Goal: Check status: Check status

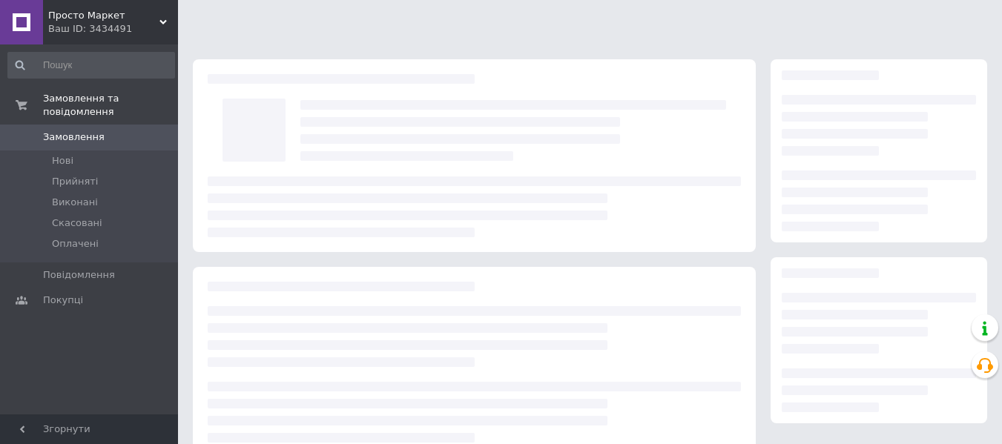
click at [110, 21] on span "Просто Маркет" at bounding box center [103, 15] width 111 height 13
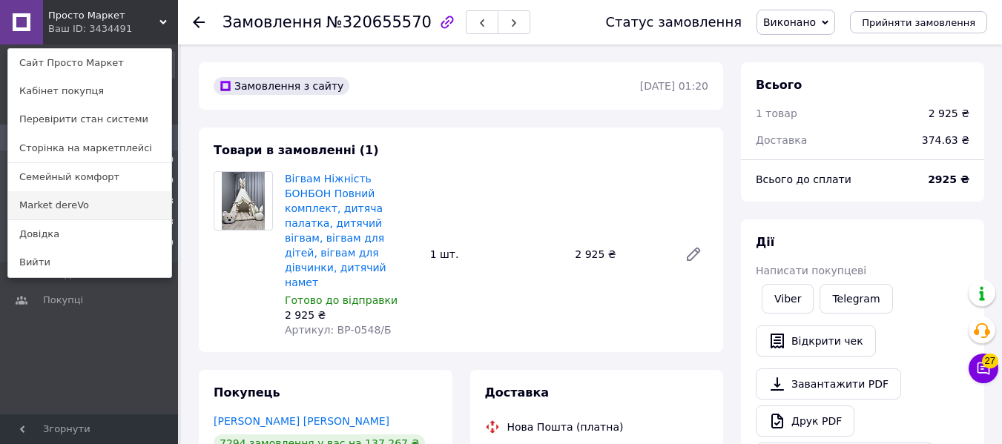
click at [91, 207] on link "Market dereVo" at bounding box center [89, 205] width 163 height 28
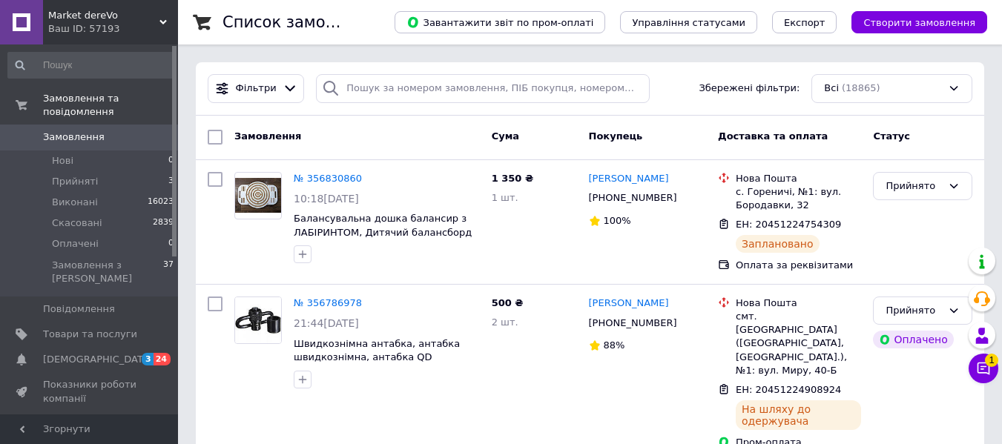
click at [355, 68] on div "Фільтри Збережені фільтри: Всі (18865)" at bounding box center [590, 88] width 788 height 53
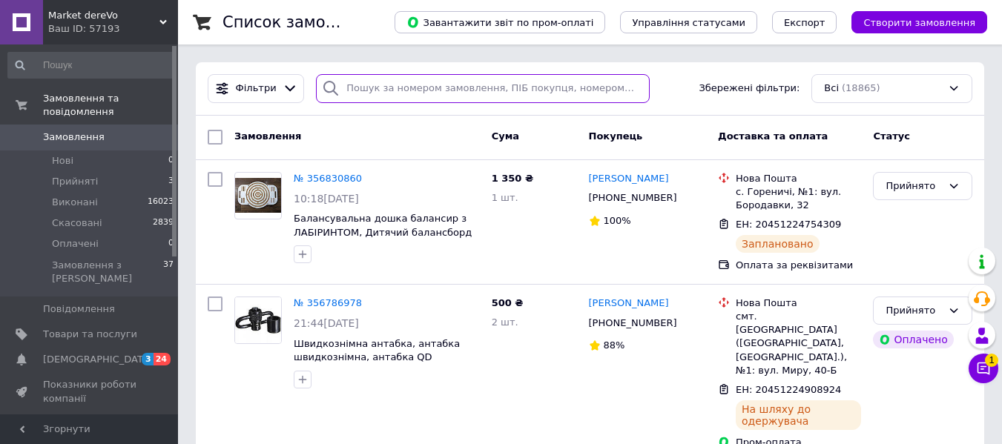
click at [358, 91] on input "search" at bounding box center [482, 88] width 333 height 29
paste input "356105145"
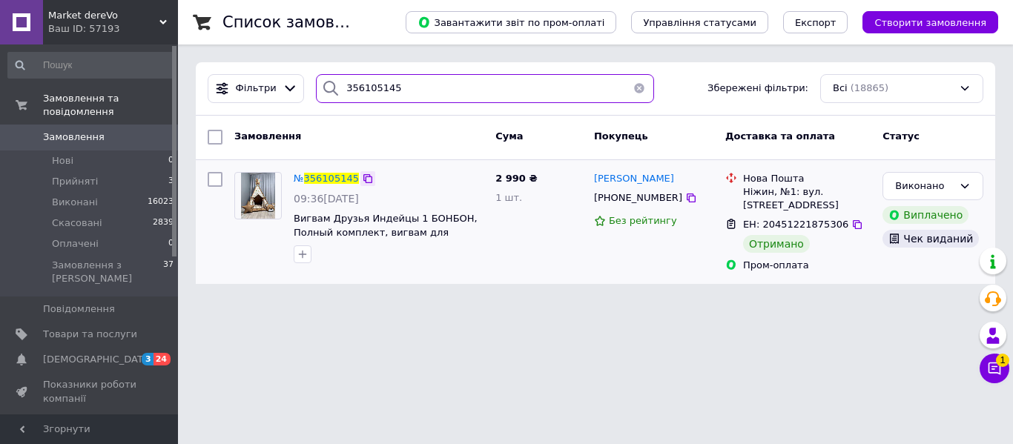
type input "356105145"
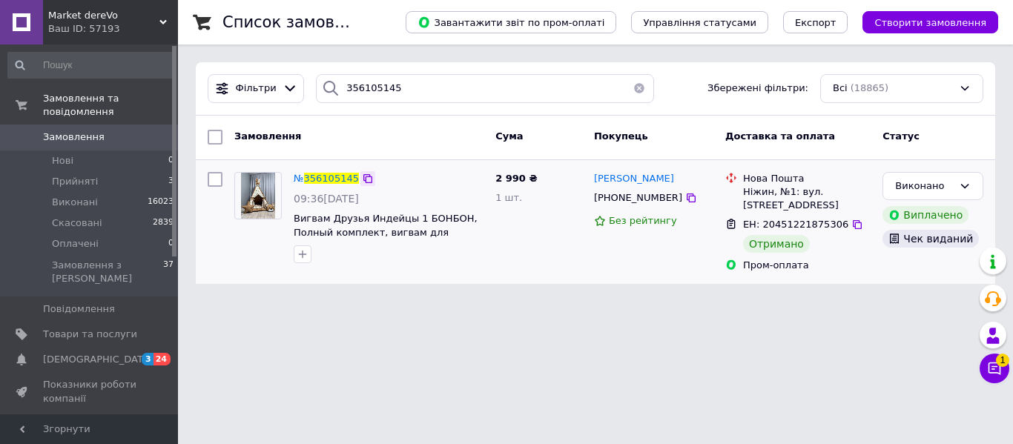
click at [363, 179] on icon at bounding box center [368, 179] width 12 height 12
drag, startPoint x: 839, startPoint y: 225, endPoint x: 874, endPoint y: 232, distance: 34.8
click at [853, 225] on icon at bounding box center [857, 224] width 9 height 9
